Goal: Check status: Check status

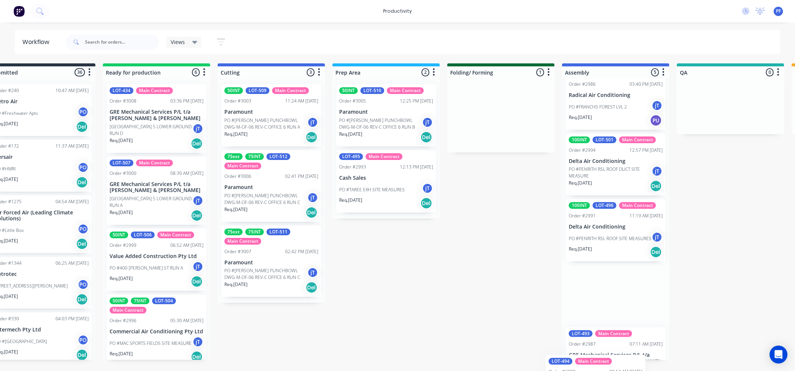
scroll to position [122, 0]
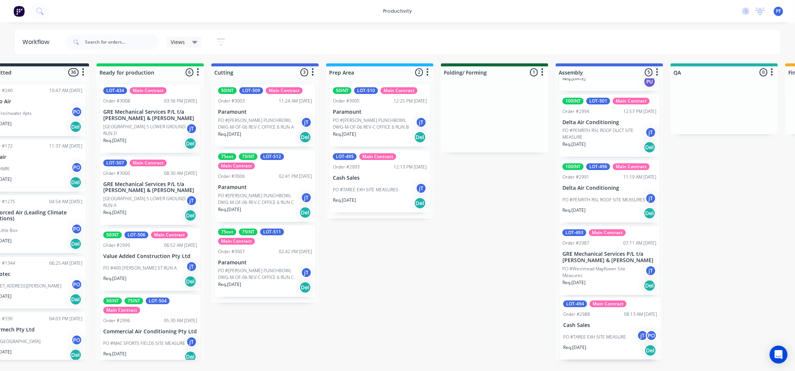
click at [590, 337] on div "Submitted 36 Order #240 10:47 AM [DATE] Retro Air PO #Freshwater Apts PO Req. […" at bounding box center [689, 211] width 1459 height 296
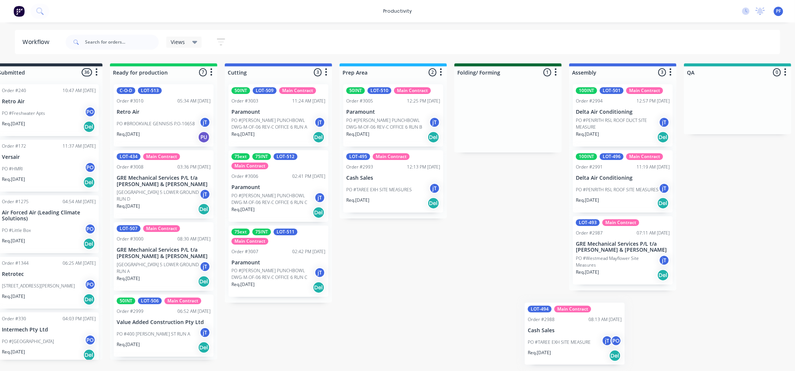
drag, startPoint x: 483, startPoint y: 111, endPoint x: 559, endPoint y: 302, distance: 206.0
click at [559, 303] on div "Submitted 36 Order #240 10:47 AM 24/09/24 Retro Air PO #Freshwater Apts PO Req.…" at bounding box center [703, 211] width 1459 height 296
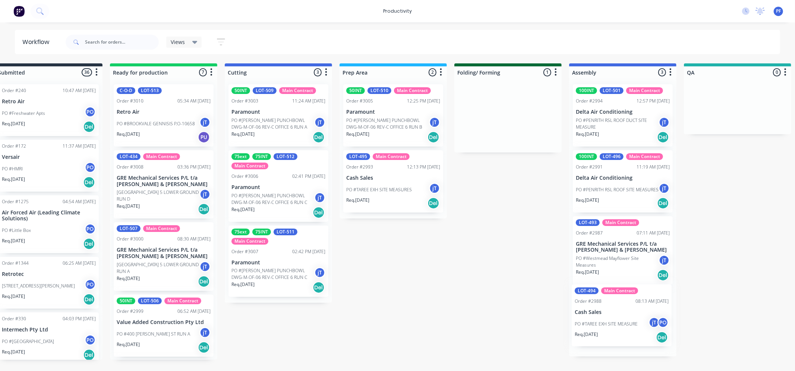
scroll to position [0, 22]
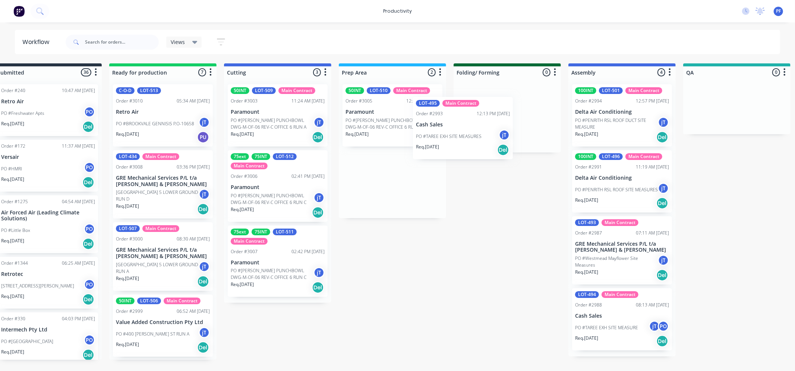
drag, startPoint x: 386, startPoint y: 190, endPoint x: 500, endPoint y: 108, distance: 140.0
click at [500, 110] on div "Submitted 36 Order #240 10:47 AM 24/09/24 Retro Air PO #Freshwater Apts PO Req.…" at bounding box center [702, 211] width 1459 height 296
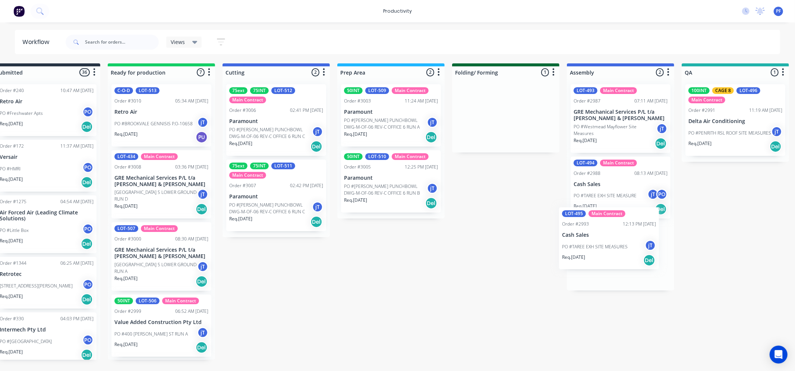
scroll to position [0, 26]
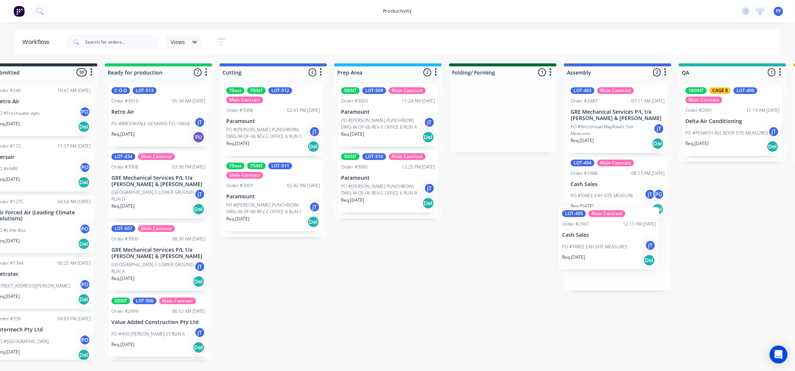
drag, startPoint x: 506, startPoint y: 123, endPoint x: 589, endPoint y: 246, distance: 148.4
click at [589, 246] on div "Submitted 36 Order #240 10:47 AM [DATE] Retro Air PO #Freshwater Apts PO Req. […" at bounding box center [697, 211] width 1459 height 296
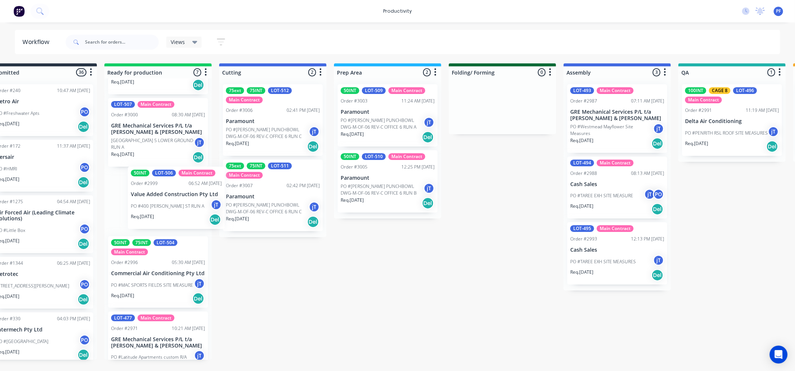
scroll to position [0, 25]
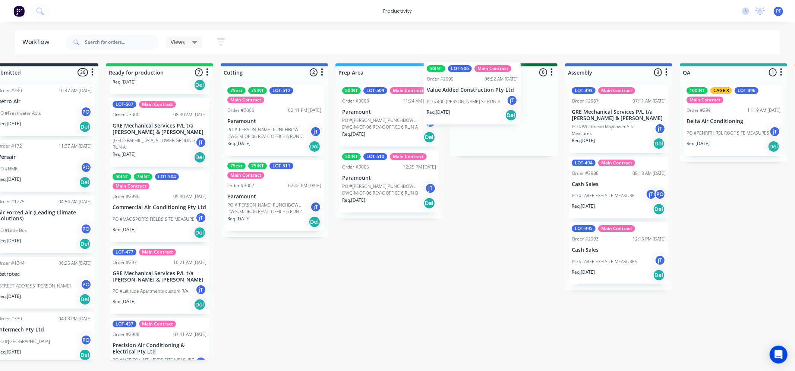
drag, startPoint x: 119, startPoint y: 206, endPoint x: 652, endPoint y: 97, distance: 544.0
click at [437, 98] on div "Submitted 36 Order #240 10:47 AM 24/09/24 Retro Air PO #Freshwater Apts PO Req.…" at bounding box center [698, 211] width 1459 height 296
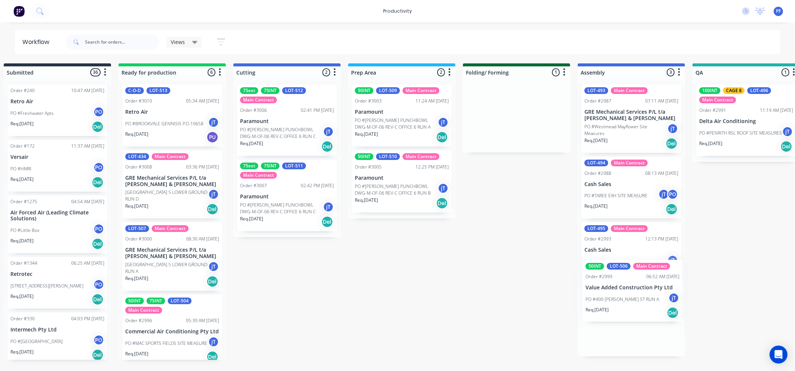
scroll to position [0, 19]
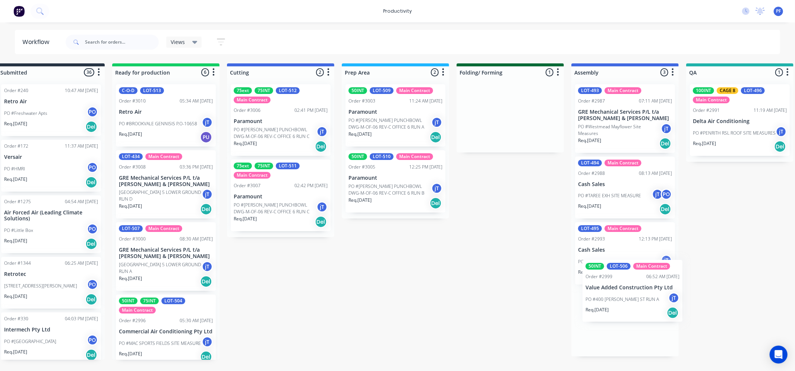
drag, startPoint x: 534, startPoint y: 127, endPoint x: 702, endPoint y: 317, distance: 253.0
click at [702, 317] on div "Submitted 36 Order #240 10:47 AM 24/09/24 Retro Air PO #Freshwater Apts PO Req.…" at bounding box center [705, 211] width 1459 height 296
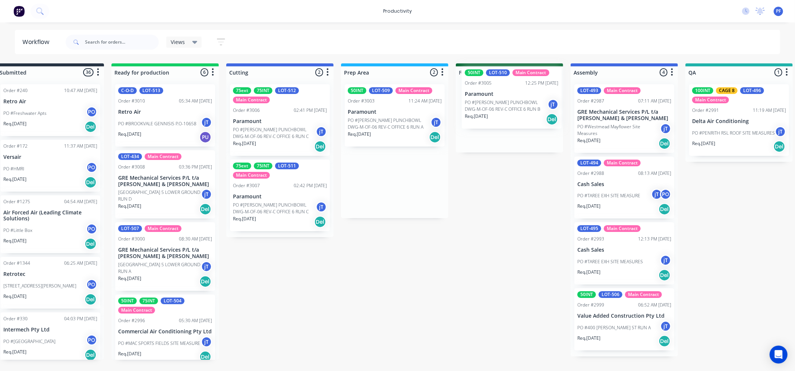
drag, startPoint x: 382, startPoint y: 182, endPoint x: 494, endPoint y: 101, distance: 137.7
click at [494, 101] on div "Submitted 36 Order #240 10:47 AM 24/09/24 Retro Air PO #Freshwater Apts PO Req.…" at bounding box center [704, 211] width 1459 height 296
